Goal: Task Accomplishment & Management: Complete application form

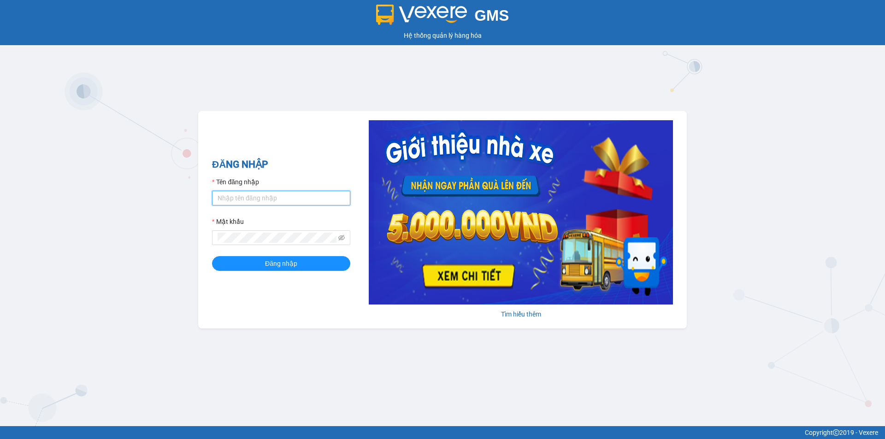
click at [249, 201] on input "Tên đăng nhập" at bounding box center [281, 198] width 138 height 15
type input "thuycg.ct"
click at [212, 256] on button "Đăng nhập" at bounding box center [281, 263] width 138 height 15
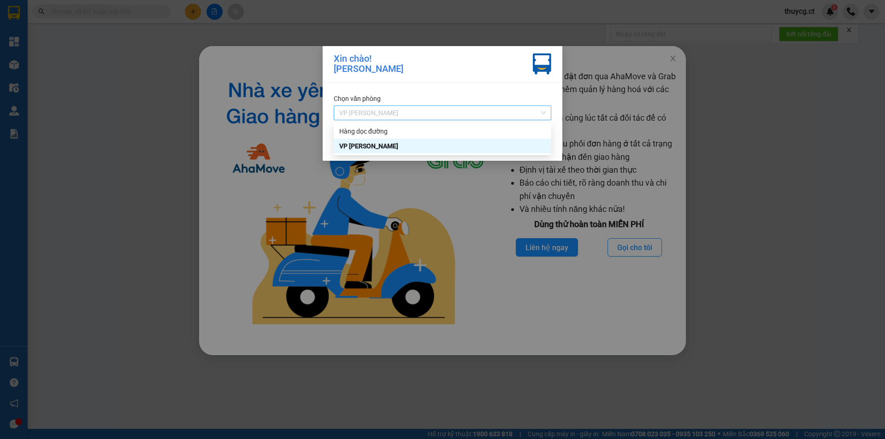
click at [498, 114] on span "VP [PERSON_NAME]" at bounding box center [442, 113] width 207 height 14
click at [448, 148] on div "VP [PERSON_NAME]" at bounding box center [442, 146] width 207 height 10
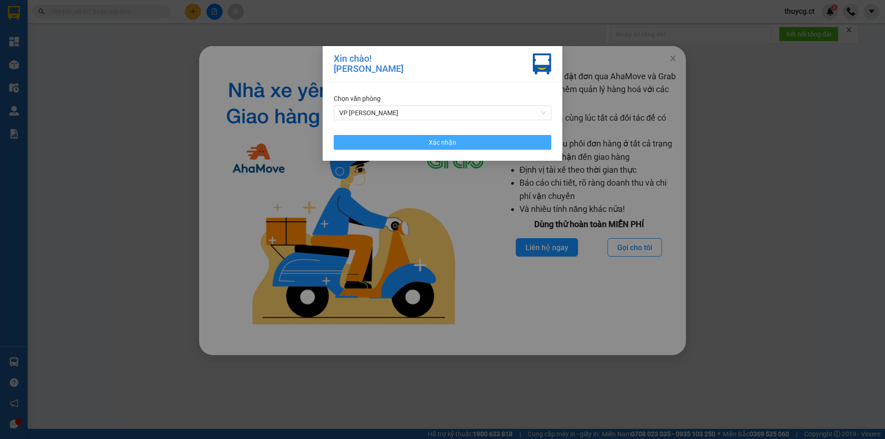
click at [448, 142] on span "Xác nhận" at bounding box center [443, 142] width 28 height 10
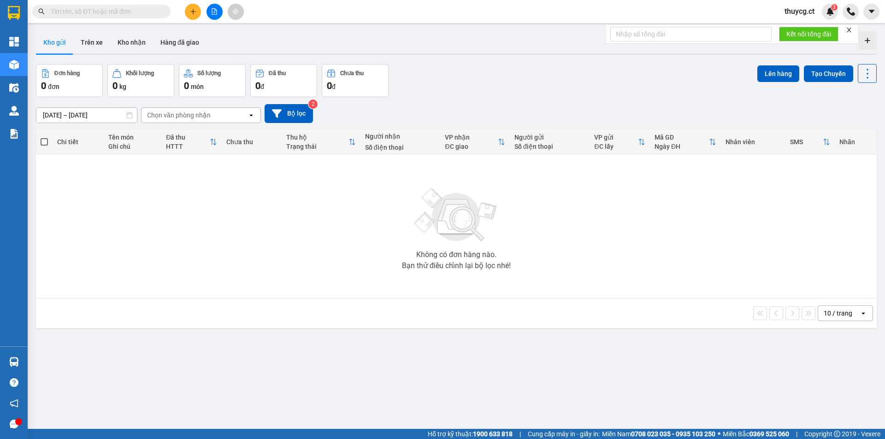
click at [125, 16] on input "text" at bounding box center [105, 11] width 109 height 10
click at [84, 9] on input "text" at bounding box center [105, 11] width 109 height 10
click at [192, 15] on button at bounding box center [193, 12] width 16 height 16
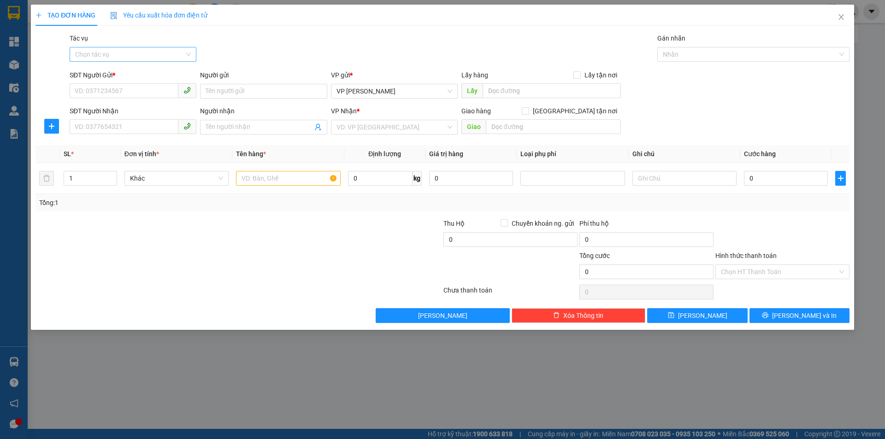
click at [128, 59] on input "Tác vụ" at bounding box center [129, 54] width 109 height 14
click at [115, 71] on div "Nhập hàng lên xe" at bounding box center [133, 73] width 116 height 10
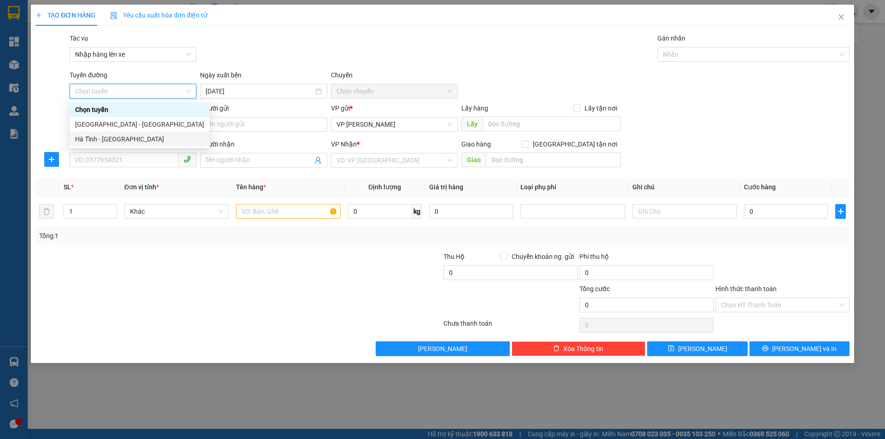
click at [105, 138] on div "Hà Tĩnh - [GEOGRAPHIC_DATA]" at bounding box center [139, 139] width 129 height 10
type input "[DATE]"
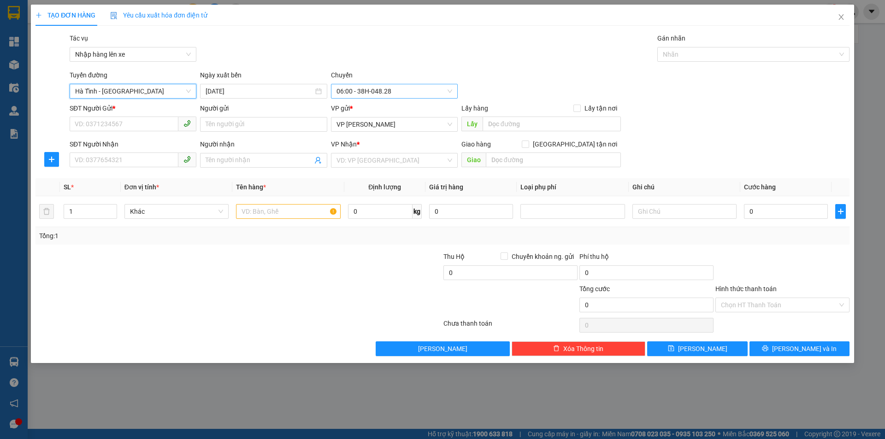
click at [372, 92] on span "06:00 - 38H-048.28" at bounding box center [395, 91] width 116 height 14
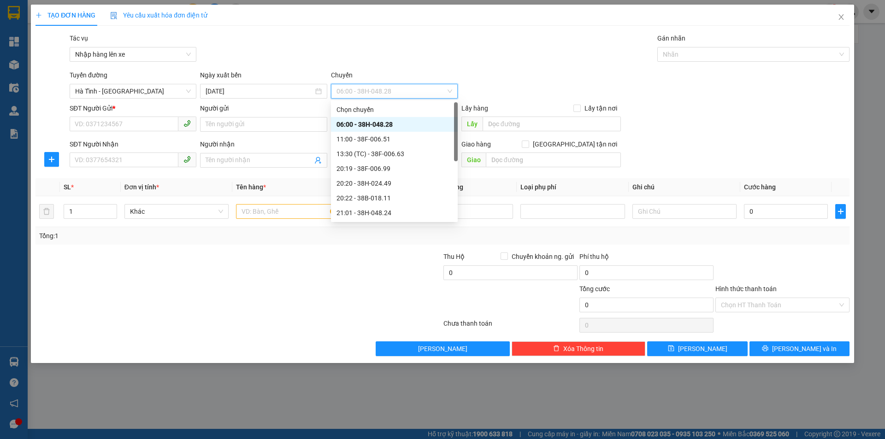
click at [356, 124] on div "06:00 - 38H-048.28" at bounding box center [395, 124] width 116 height 10
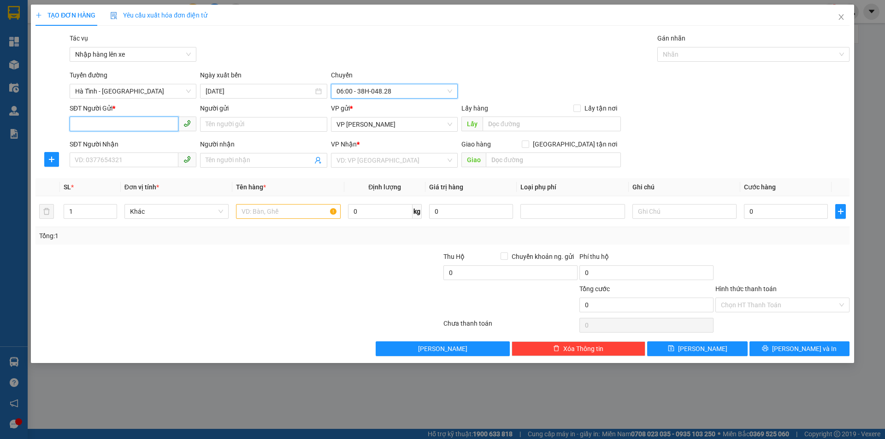
click at [100, 119] on input "SĐT Người Gửi *" at bounding box center [124, 124] width 109 height 15
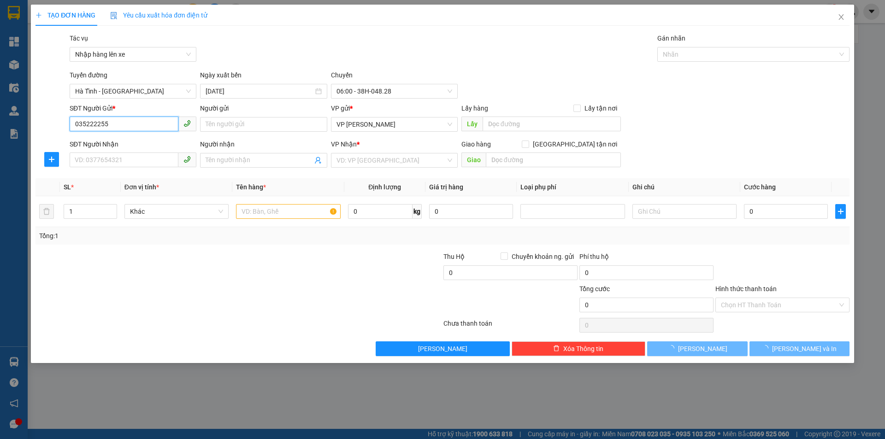
type input "0352222551"
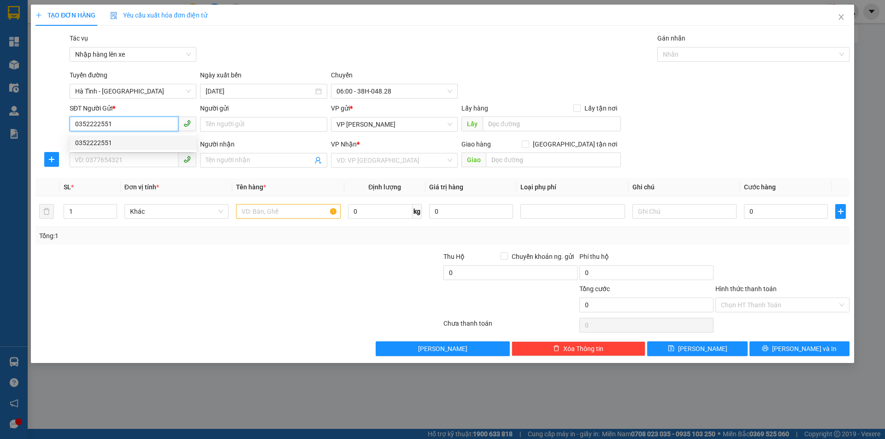
click at [95, 142] on div "0352222551" at bounding box center [133, 143] width 116 height 10
type input "0394000295"
type input "Đường 217, [GEOGRAPHIC_DATA], [GEOGRAPHIC_DATA]"
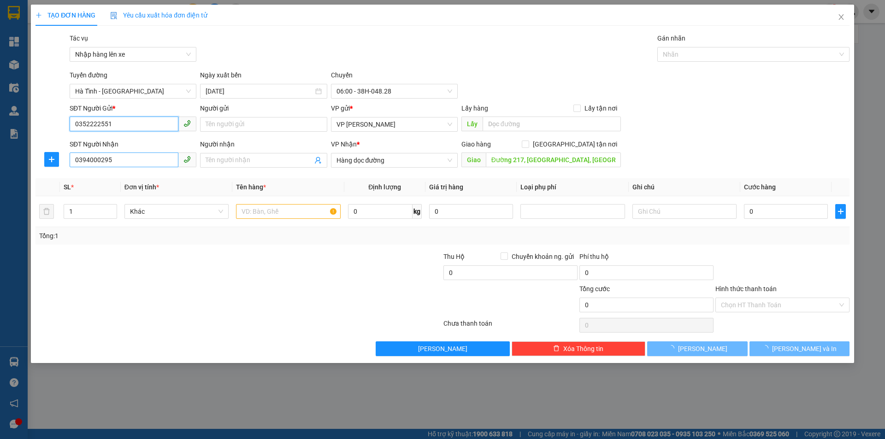
type input "0352222551"
click at [124, 163] on input "0394000295" at bounding box center [124, 160] width 109 height 15
type input "50.000"
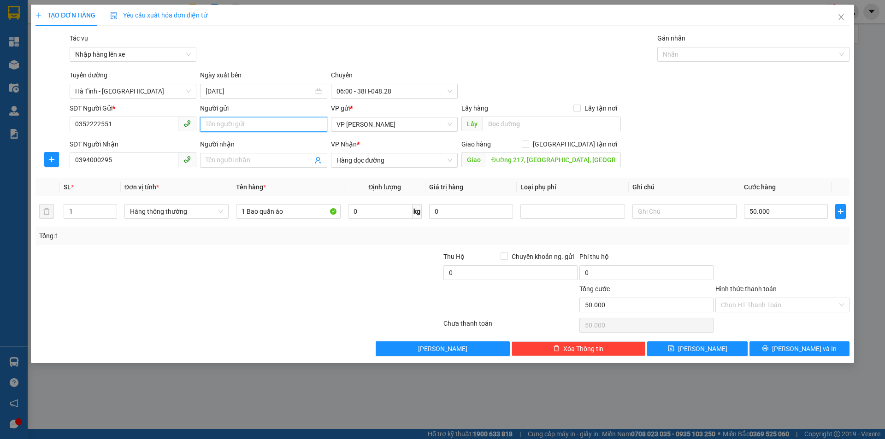
click at [249, 128] on input "Người gửi" at bounding box center [263, 124] width 127 height 15
type input "Bà Đào"
click at [118, 160] on input "0394000295" at bounding box center [124, 160] width 109 height 15
drag, startPoint x: 119, startPoint y: 161, endPoint x: 69, endPoint y: 158, distance: 49.9
click at [70, 158] on input "0394000295" at bounding box center [124, 160] width 109 height 15
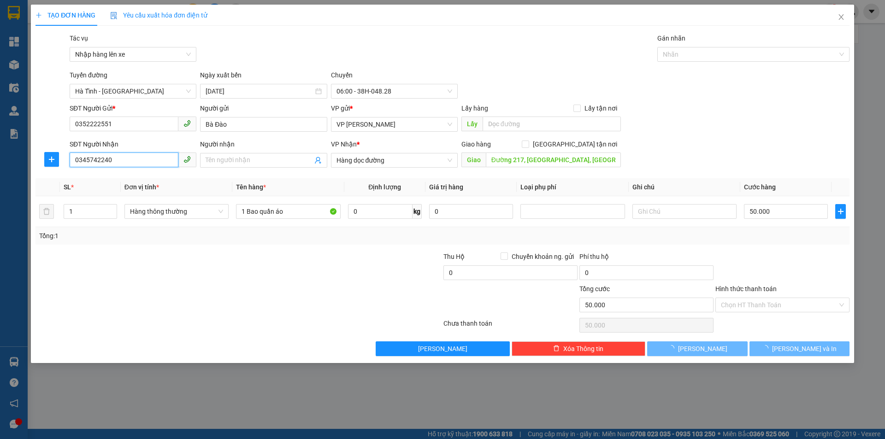
type input "0345742240"
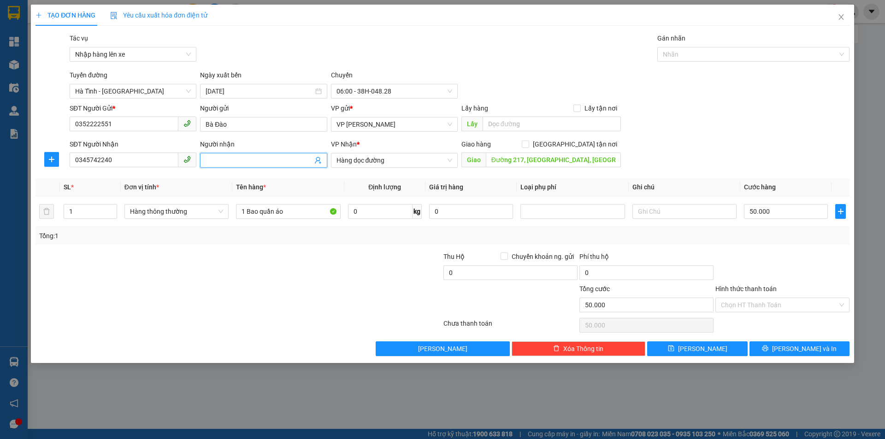
click at [225, 163] on input "Người nhận" at bounding box center [259, 160] width 107 height 10
type input "O"
type input "Ông Tuần"
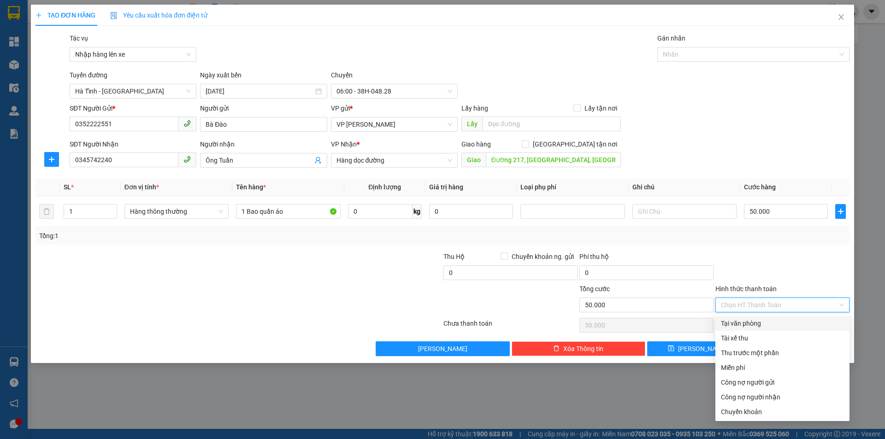
click at [781, 304] on input "Hình thức thanh toán" at bounding box center [779, 305] width 117 height 14
click at [743, 326] on div "Tại văn phòng" at bounding box center [782, 324] width 123 height 10
type input "0"
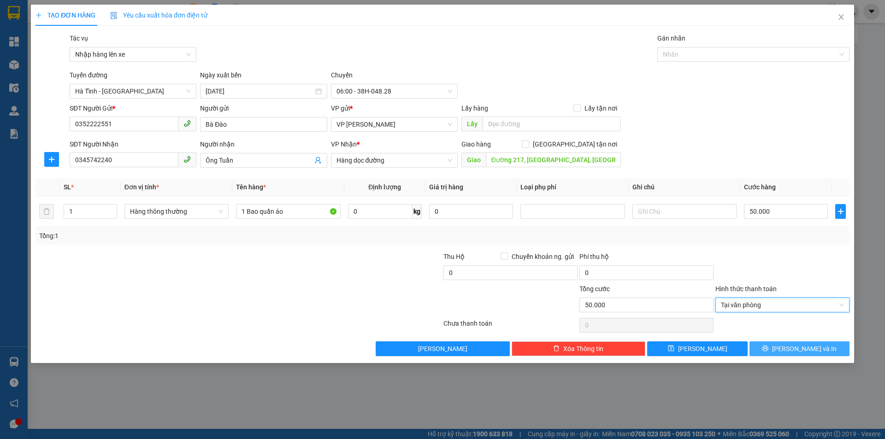
click at [809, 351] on span "[PERSON_NAME] và In" at bounding box center [804, 349] width 65 height 10
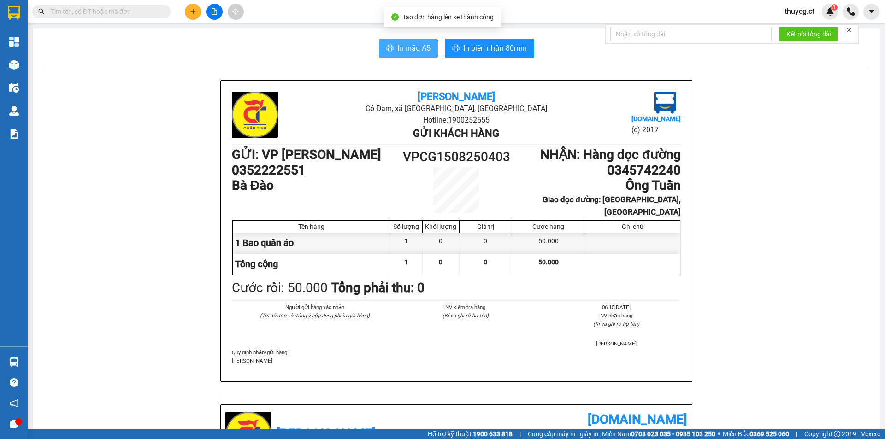
click at [407, 45] on span "In mẫu A5" at bounding box center [413, 48] width 33 height 12
click at [407, 47] on span "In mẫu A5" at bounding box center [413, 48] width 33 height 12
click at [87, 12] on input "text" at bounding box center [105, 11] width 109 height 10
click at [90, 9] on input "text" at bounding box center [105, 11] width 109 height 10
click at [138, 14] on input "text" at bounding box center [105, 11] width 109 height 10
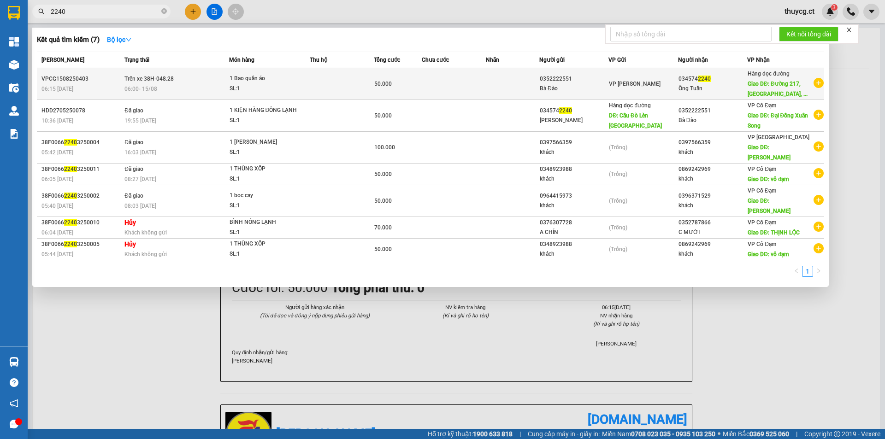
type input "2240"
click at [149, 89] on span "06:00 [DATE]" at bounding box center [140, 89] width 33 height 6
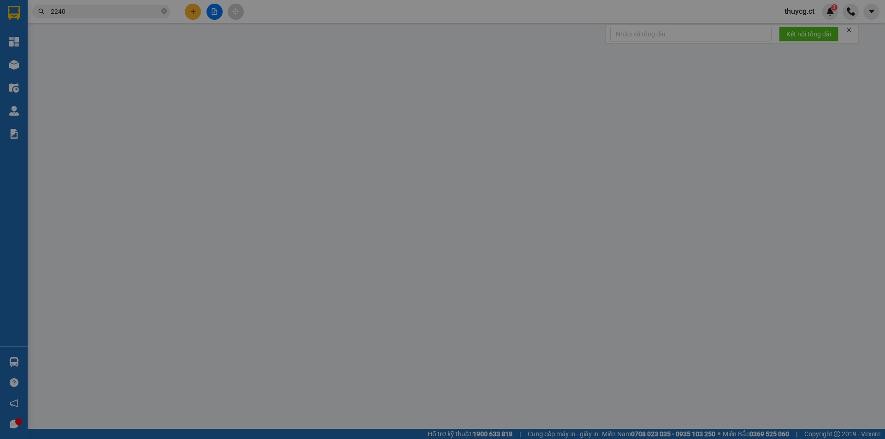
type input "0352222551"
type input "Bà Đào"
type input "0345742240"
type input "Ông Tuần"
type input "Đường 217, [GEOGRAPHIC_DATA], [GEOGRAPHIC_DATA]"
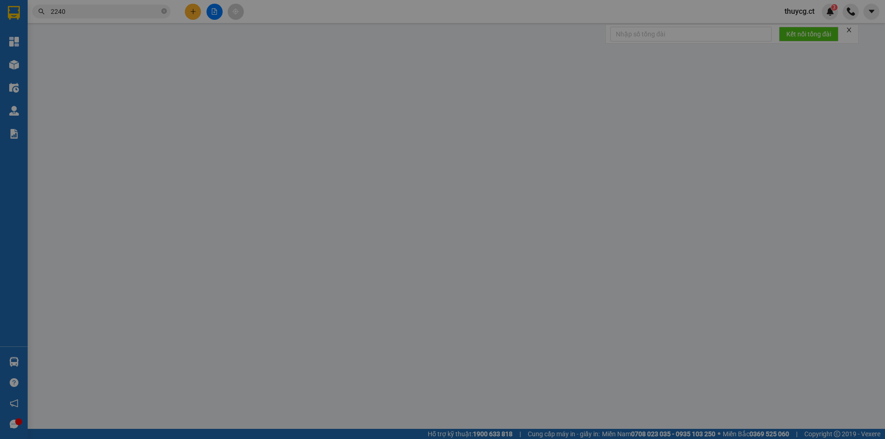
type input "50.000"
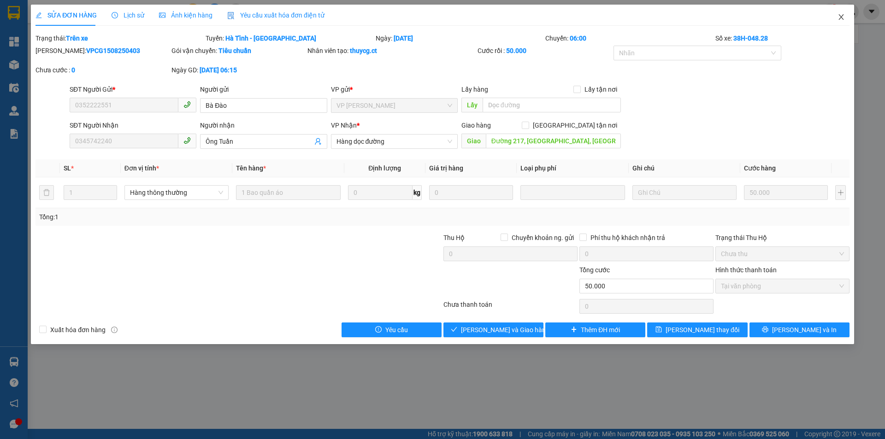
click at [841, 18] on icon "close" at bounding box center [841, 17] width 5 height 6
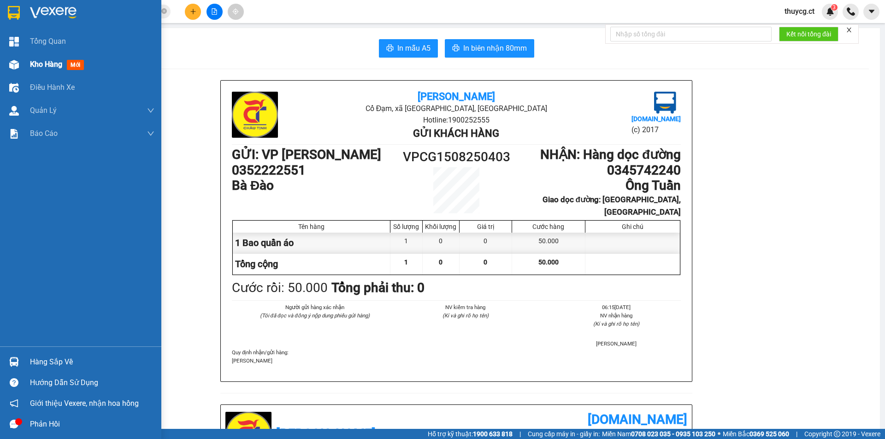
click at [30, 62] on span "Kho hàng" at bounding box center [46, 64] width 32 height 9
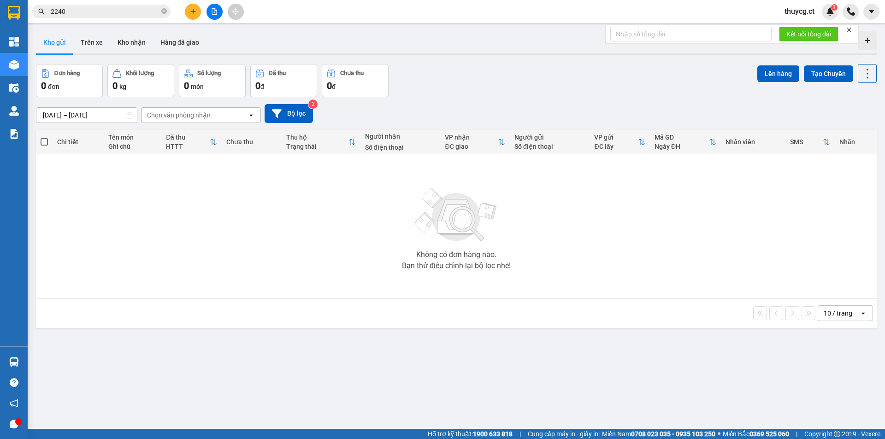
click at [163, 228] on div "Không có đơn hàng nào. Bạn thử điều chỉnh lại bộ lọc nhé!" at bounding box center [457, 226] width 832 height 138
